Goal: Check status

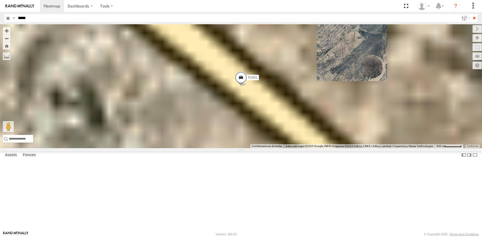
click at [64, 16] on input "*****" at bounding box center [237, 18] width 443 height 8
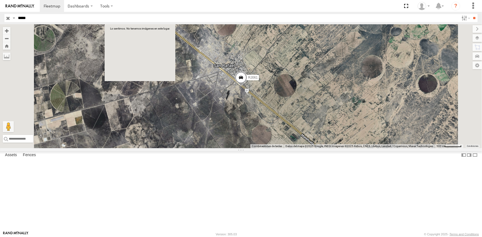
type input "*****"
click at [471, 14] on input "**" at bounding box center [474, 18] width 6 height 8
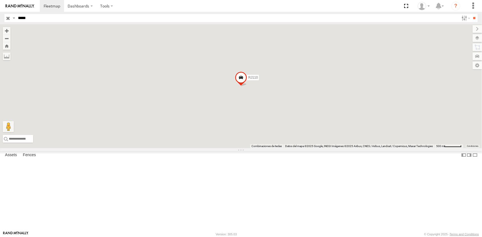
click at [0, 0] on div at bounding box center [0, 0] width 0 height 0
